Goal: Information Seeking & Learning: Learn about a topic

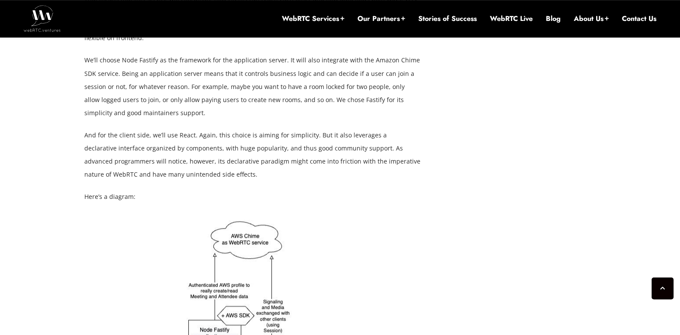
scroll to position [1467, 0]
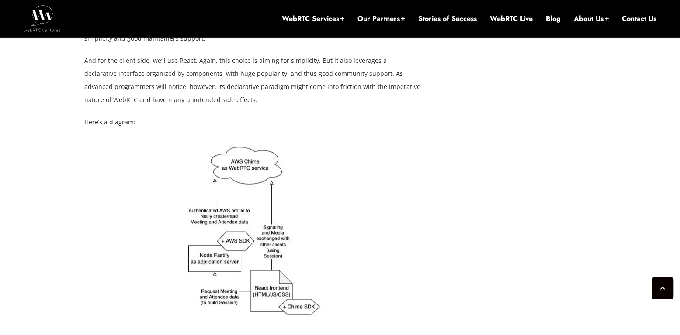
click at [135, 142] on div at bounding box center [252, 234] width 336 height 185
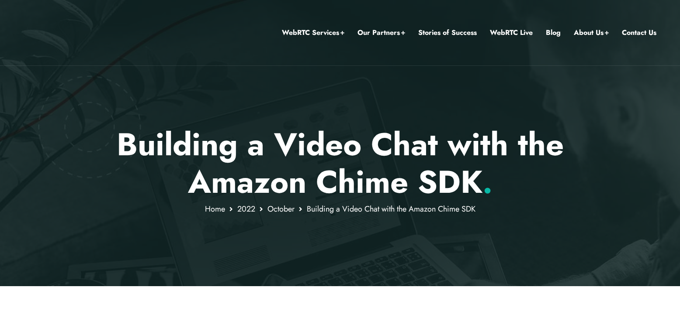
scroll to position [1467, 0]
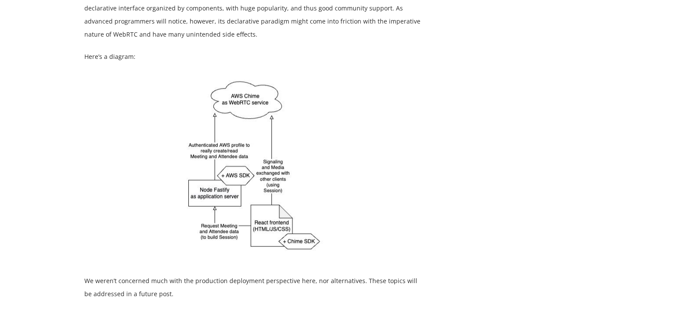
click at [143, 83] on div at bounding box center [252, 168] width 336 height 185
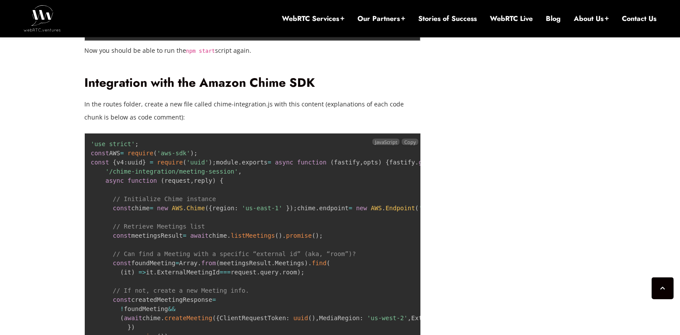
scroll to position [2655, 0]
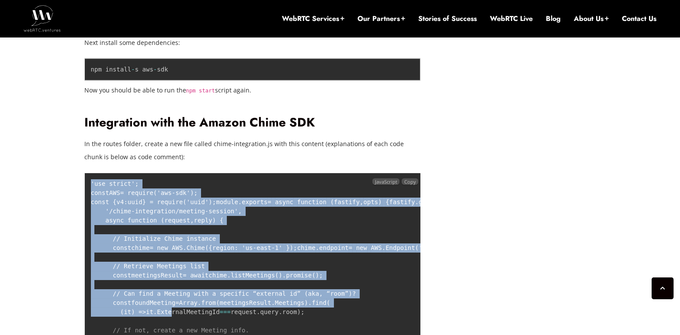
drag, startPoint x: 90, startPoint y: 156, endPoint x: 169, endPoint y: 320, distance: 182.0
drag, startPoint x: 134, startPoint y: 237, endPoint x: 279, endPoint y: 202, distance: 148.7
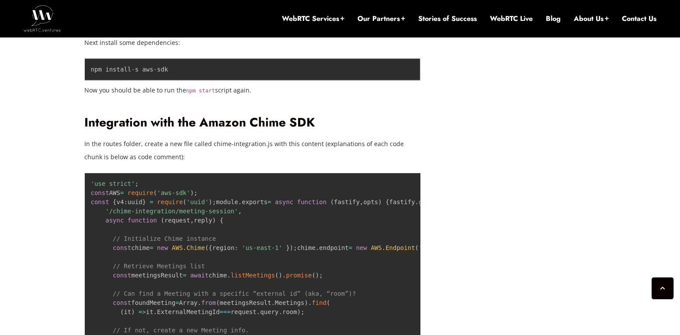
click at [256, 138] on p "In the routes folder, create a new file called chime-integration.js with this c…" at bounding box center [252, 151] width 336 height 26
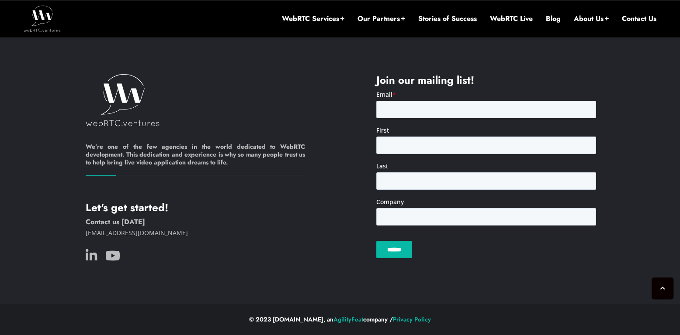
scroll to position [8786, 0]
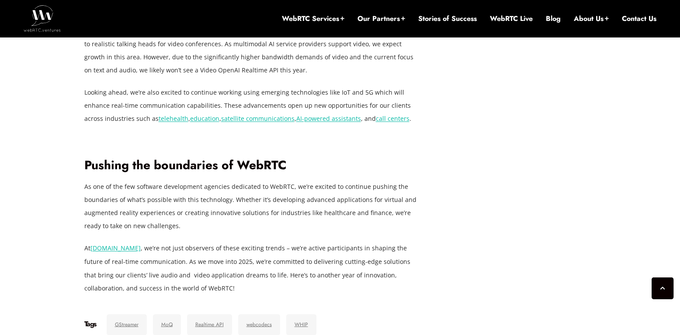
scroll to position [1762, 0]
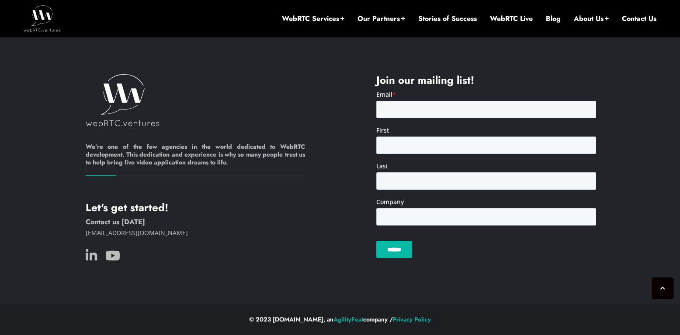
scroll to position [8786, 0]
